Goal: Task Accomplishment & Management: Manage account settings

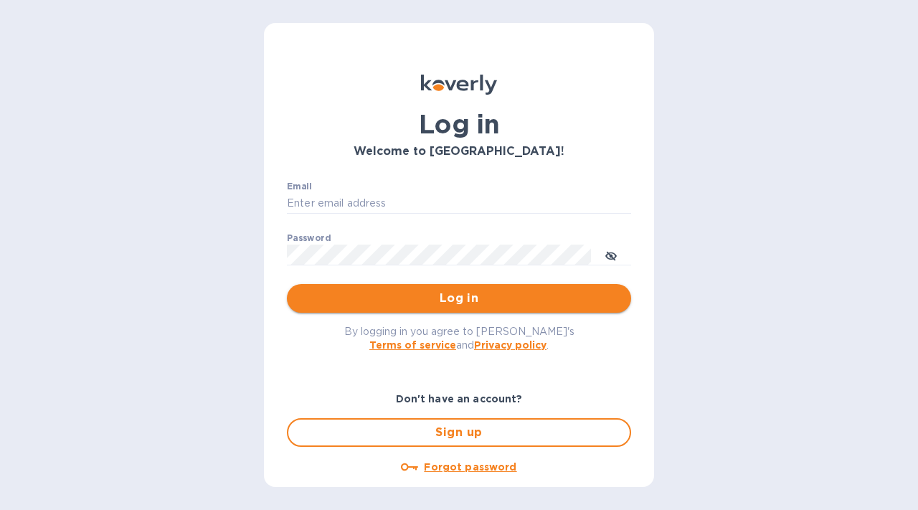
type input "[EMAIL_ADDRESS][DOMAIN_NAME]"
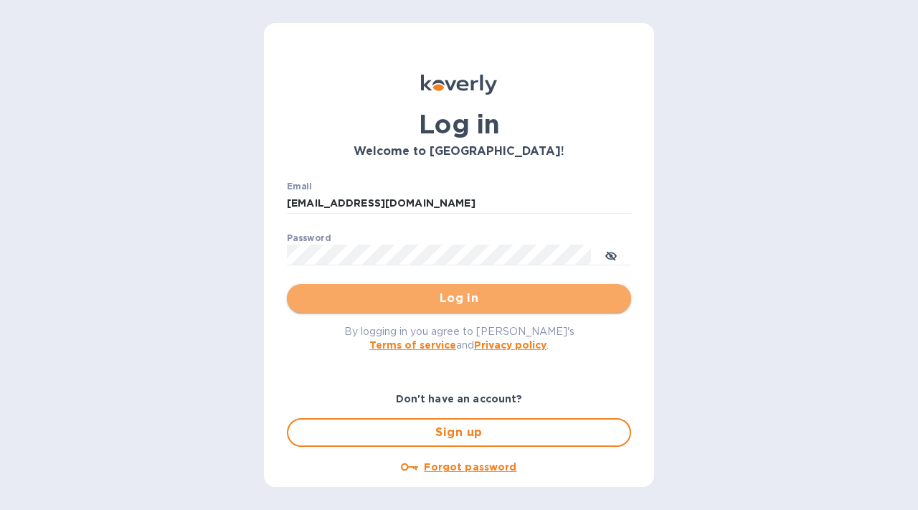
click at [518, 302] on span "Log in" at bounding box center [458, 298] width 321 height 17
